Goal: Information Seeking & Learning: Understand process/instructions

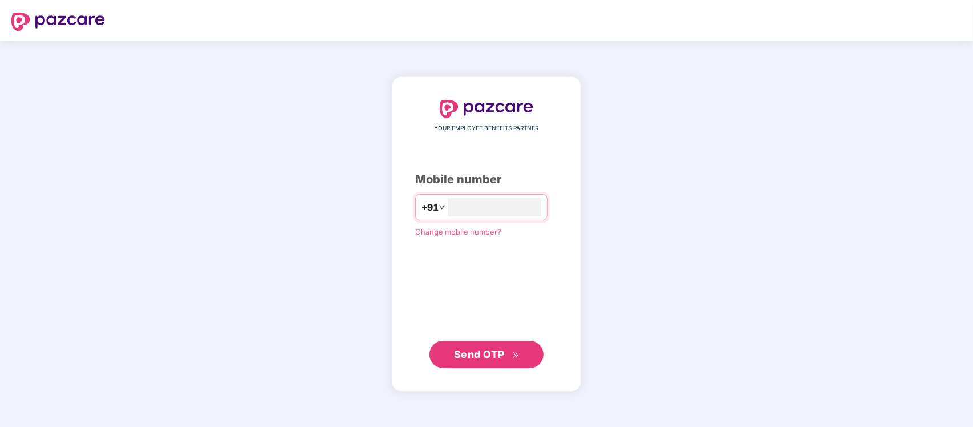
type input "**********"
click at [474, 355] on span "Send OTP" at bounding box center [479, 354] width 51 height 12
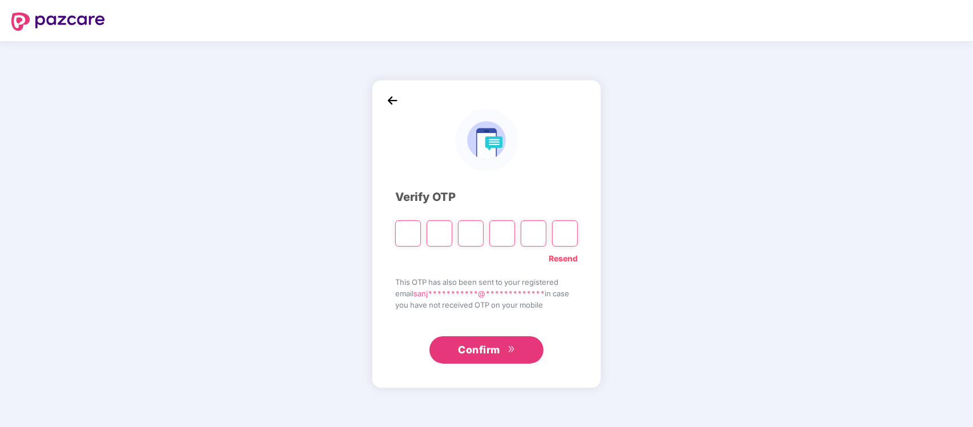
type input "*"
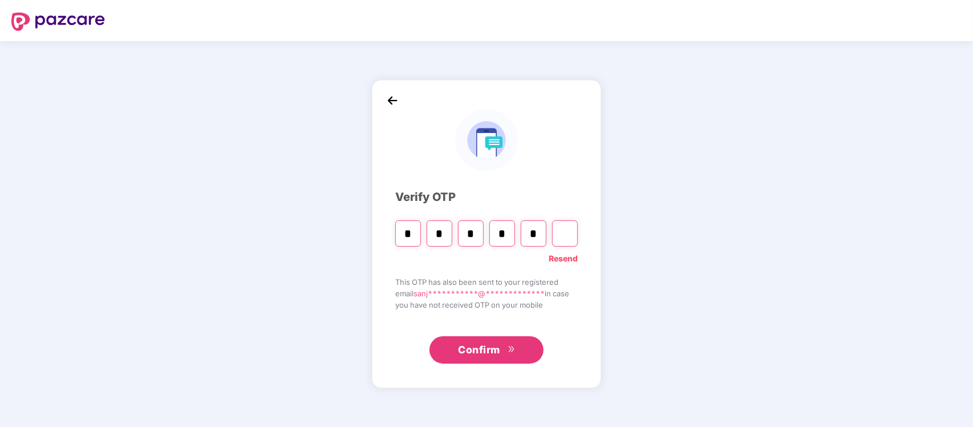
type input "*"
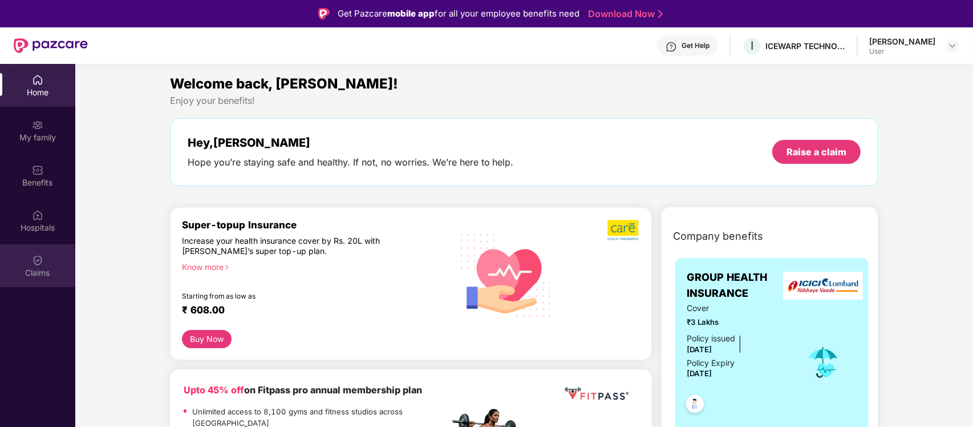
click at [34, 264] on img at bounding box center [37, 259] width 11 height 11
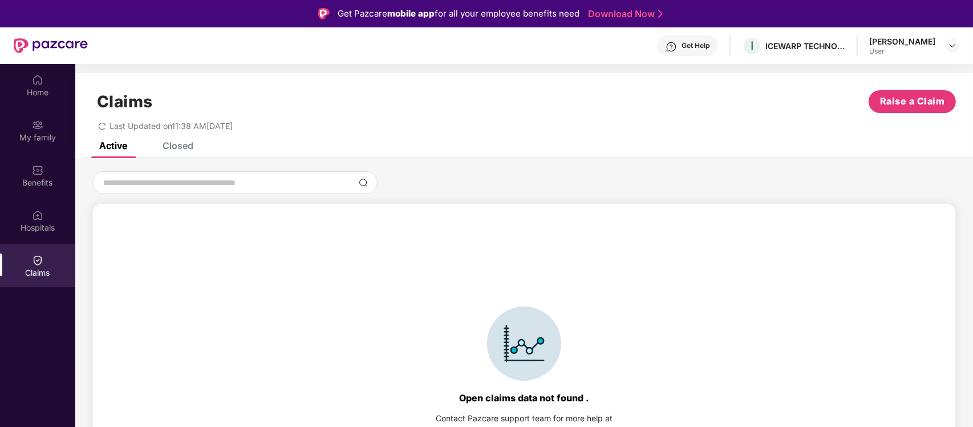
click at [166, 145] on div "Closed" at bounding box center [178, 145] width 31 height 11
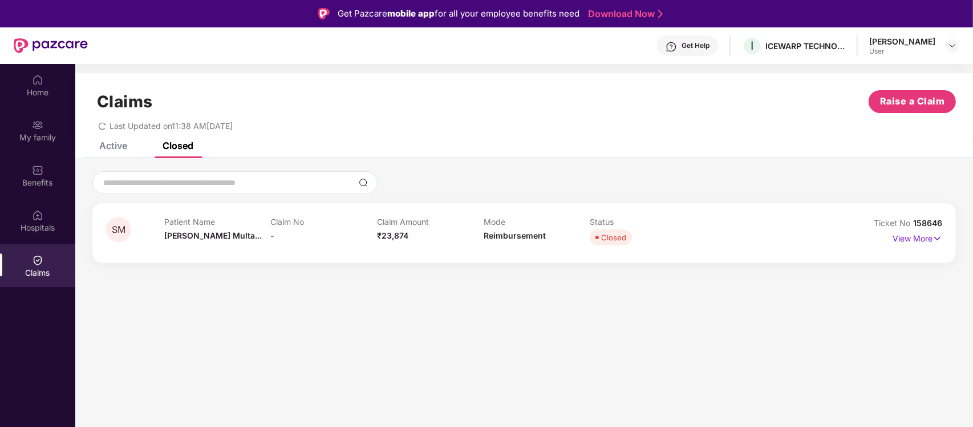
click at [776, 240] on div "Patient Name [PERSON_NAME]... Claim No - Claim Amount ₹23,874 Mode Reimbursemen…" at bounding box center [483, 232] width 639 height 31
drag, startPoint x: 944, startPoint y: 237, endPoint x: 934, endPoint y: 237, distance: 9.7
click at [943, 237] on div "SM Patient Name [PERSON_NAME]... Claim No - Claim Amount ₹23,874 Mode Reimburse…" at bounding box center [523, 232] width 863 height 59
click at [910, 241] on p "View More" at bounding box center [918, 236] width 50 height 15
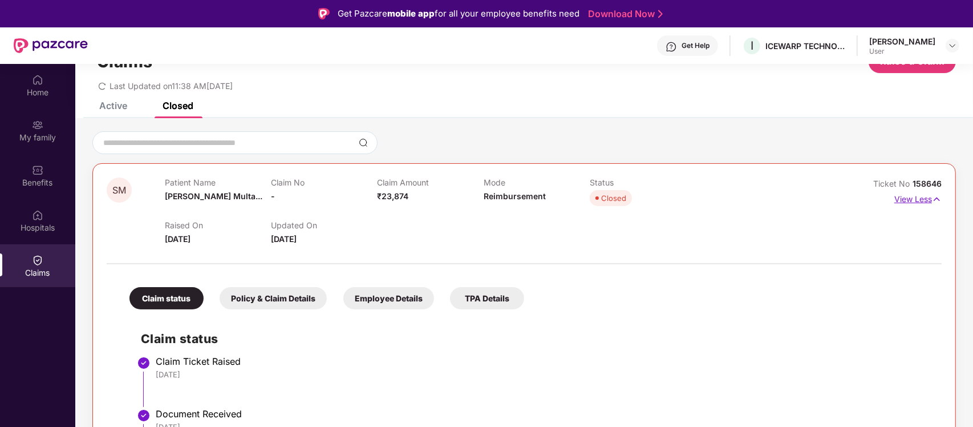
scroll to position [71, 0]
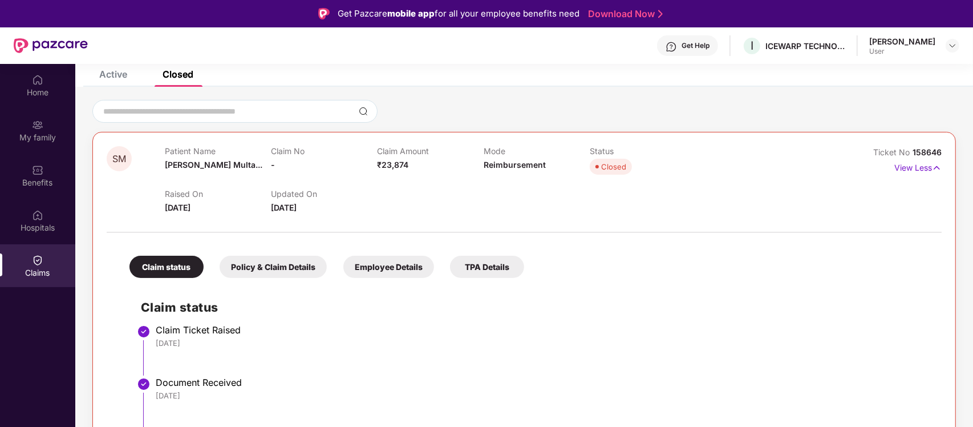
click at [381, 271] on div "Employee Details" at bounding box center [388, 267] width 91 height 22
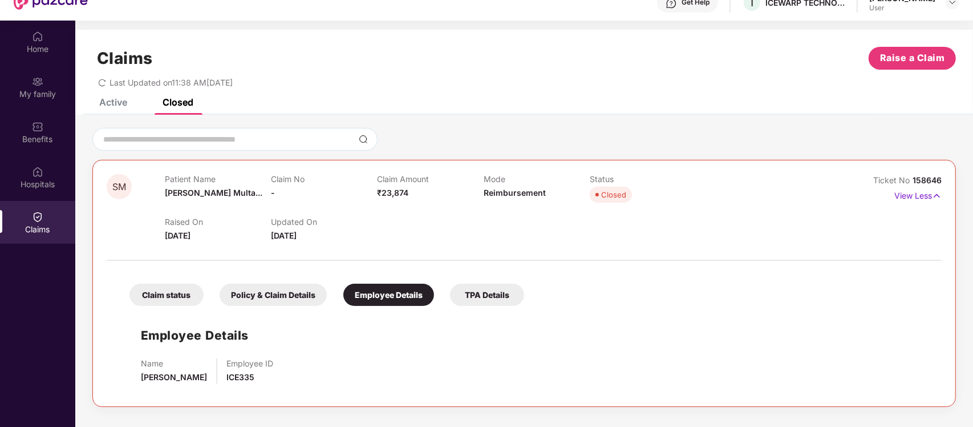
scroll to position [64, 0]
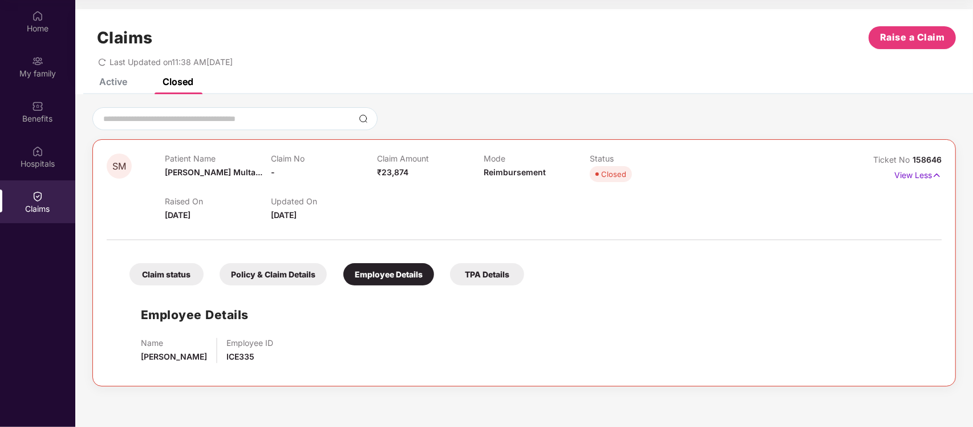
click at [497, 269] on div "TPA Details" at bounding box center [487, 274] width 74 height 22
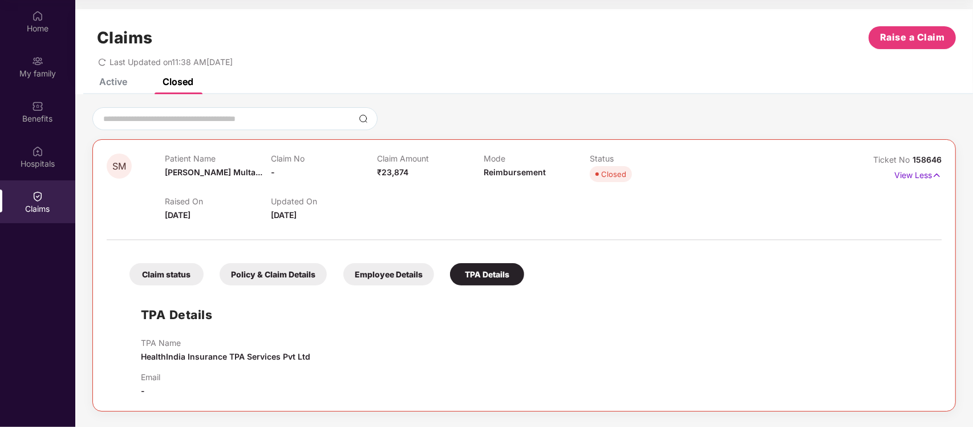
click at [284, 268] on div "Policy & Claim Details" at bounding box center [273, 274] width 107 height 22
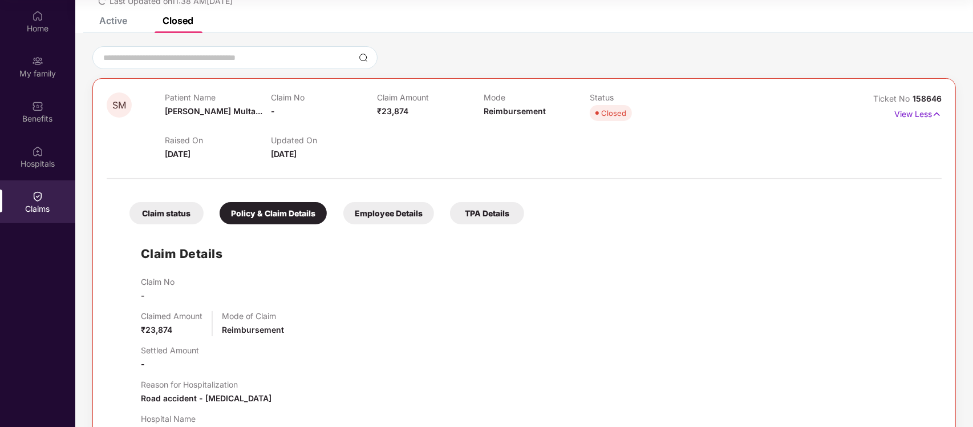
scroll to position [0, 0]
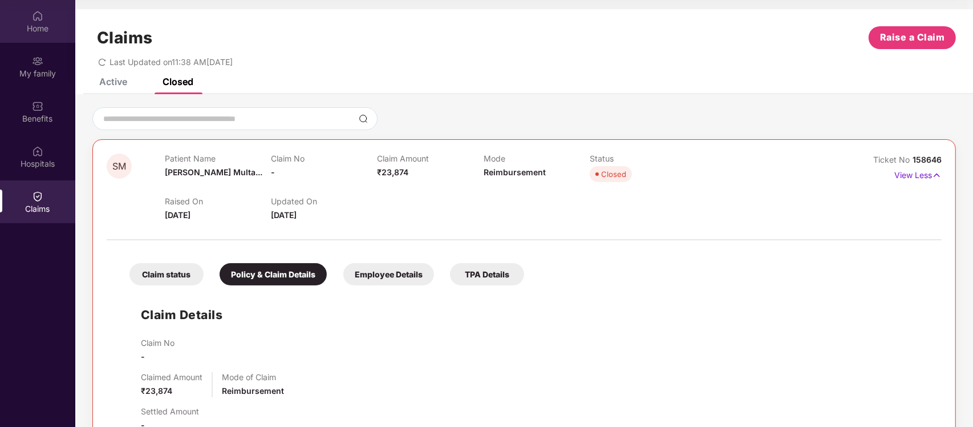
click at [30, 19] on div "Home" at bounding box center [37, 21] width 75 height 43
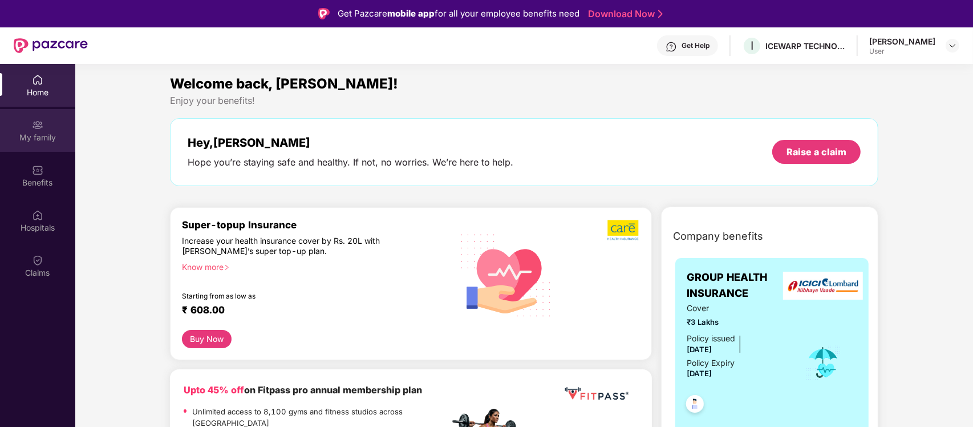
click at [43, 124] on div "My family" at bounding box center [37, 130] width 75 height 43
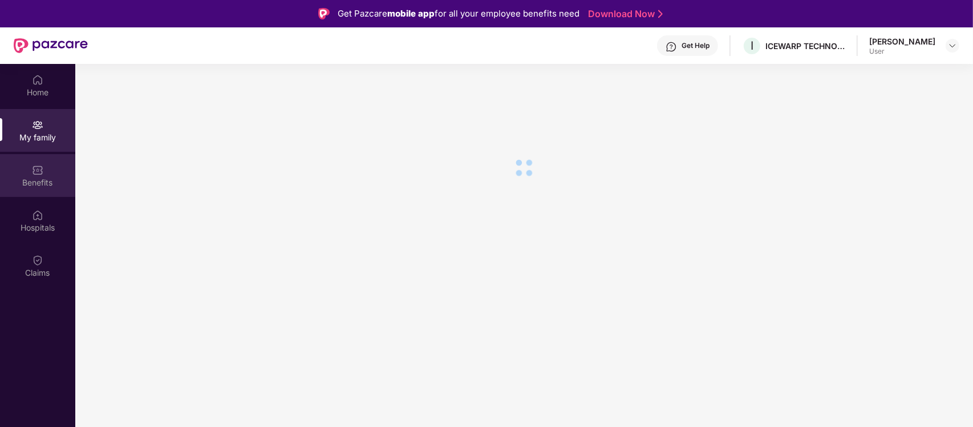
click at [38, 178] on div "Benefits" at bounding box center [37, 182] width 75 height 11
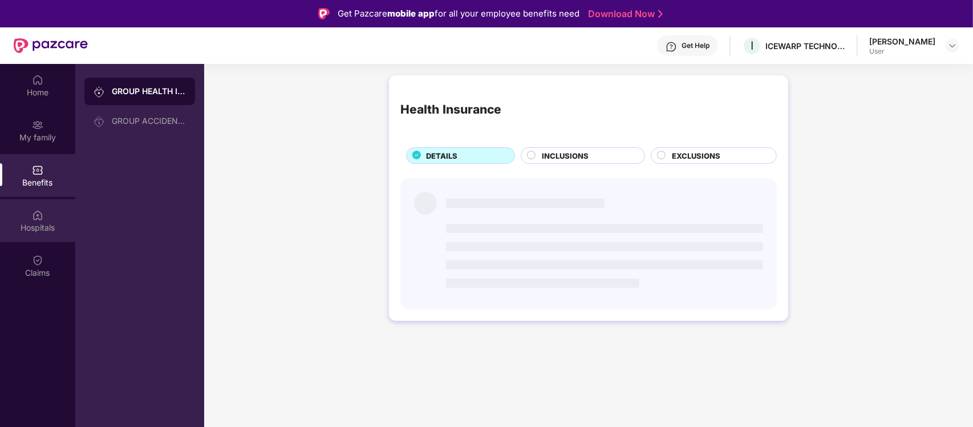
click at [39, 205] on div "Hospitals" at bounding box center [37, 220] width 75 height 43
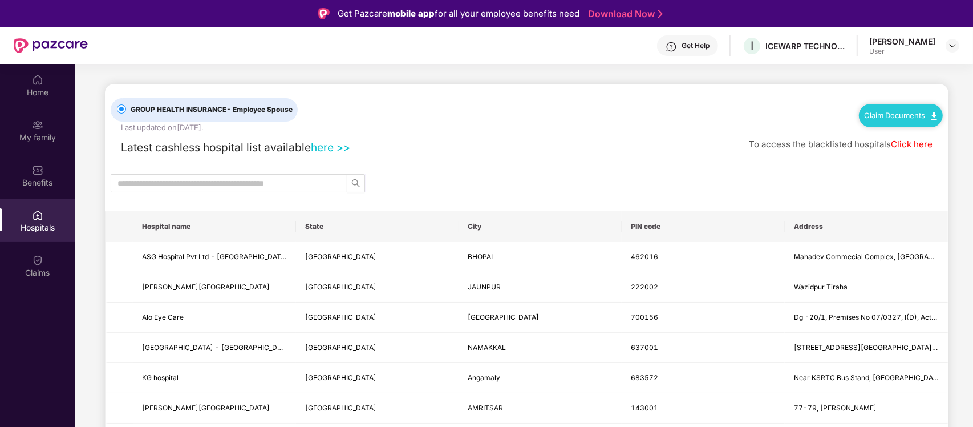
click at [930, 110] on div "Claim Documents" at bounding box center [901, 115] width 84 height 23
click at [908, 112] on link "Claim Documents" at bounding box center [901, 115] width 72 height 9
click at [933, 130] on link "Claim Form" at bounding box center [905, 135] width 74 height 25
click at [927, 116] on link "Claim Documents" at bounding box center [901, 115] width 72 height 9
click at [931, 155] on link "Claim Process" at bounding box center [905, 158] width 74 height 25
